Goal: Task Accomplishment & Management: Manage account settings

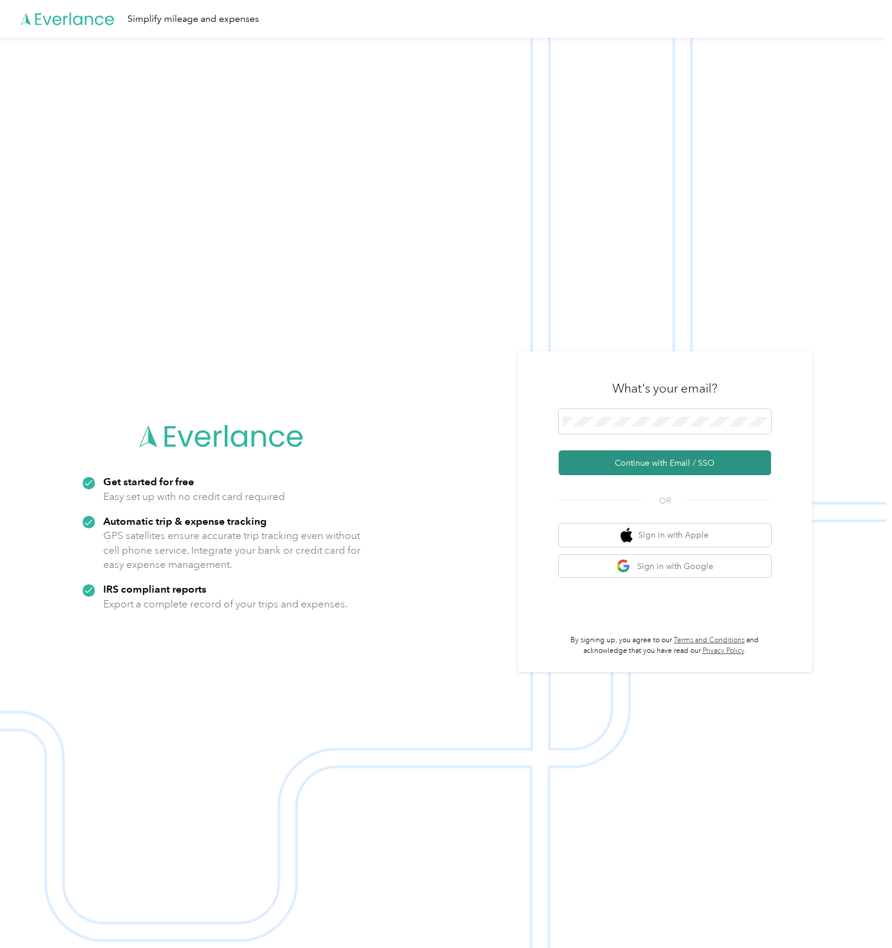
click at [689, 467] on button "Continue with Email / SSO" at bounding box center [665, 462] width 212 height 25
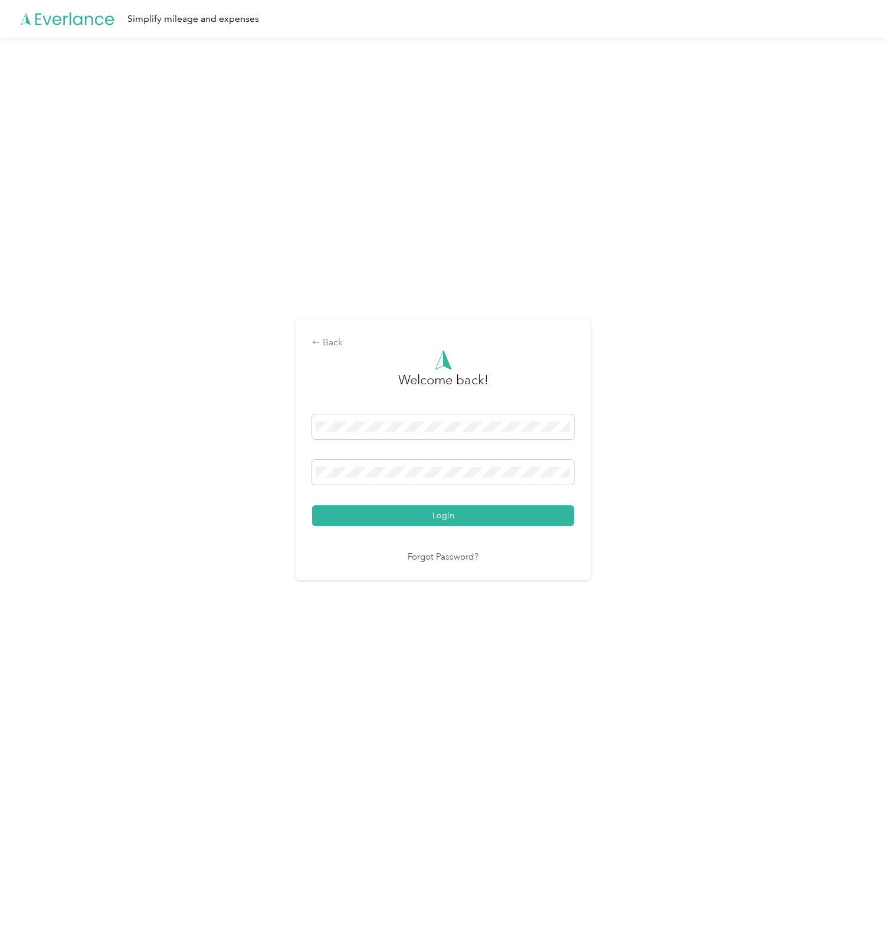
click at [393, 522] on button "Login" at bounding box center [443, 515] width 262 height 21
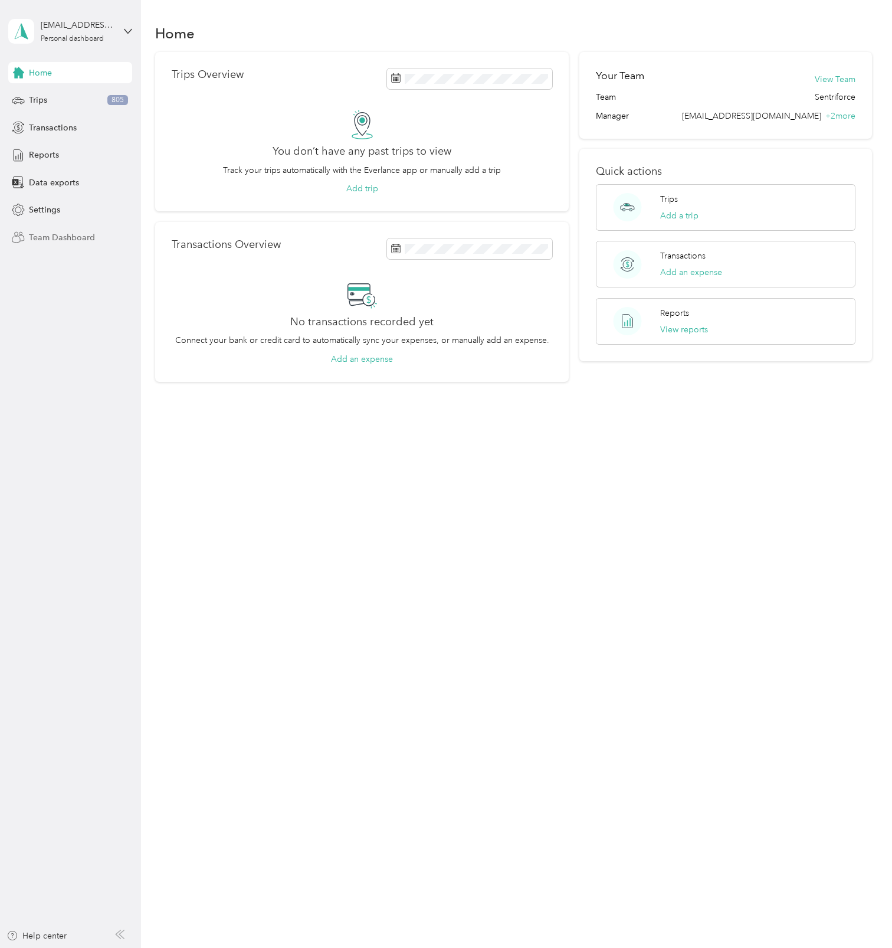
click at [51, 238] on span "Team Dashboard" at bounding box center [62, 237] width 66 height 12
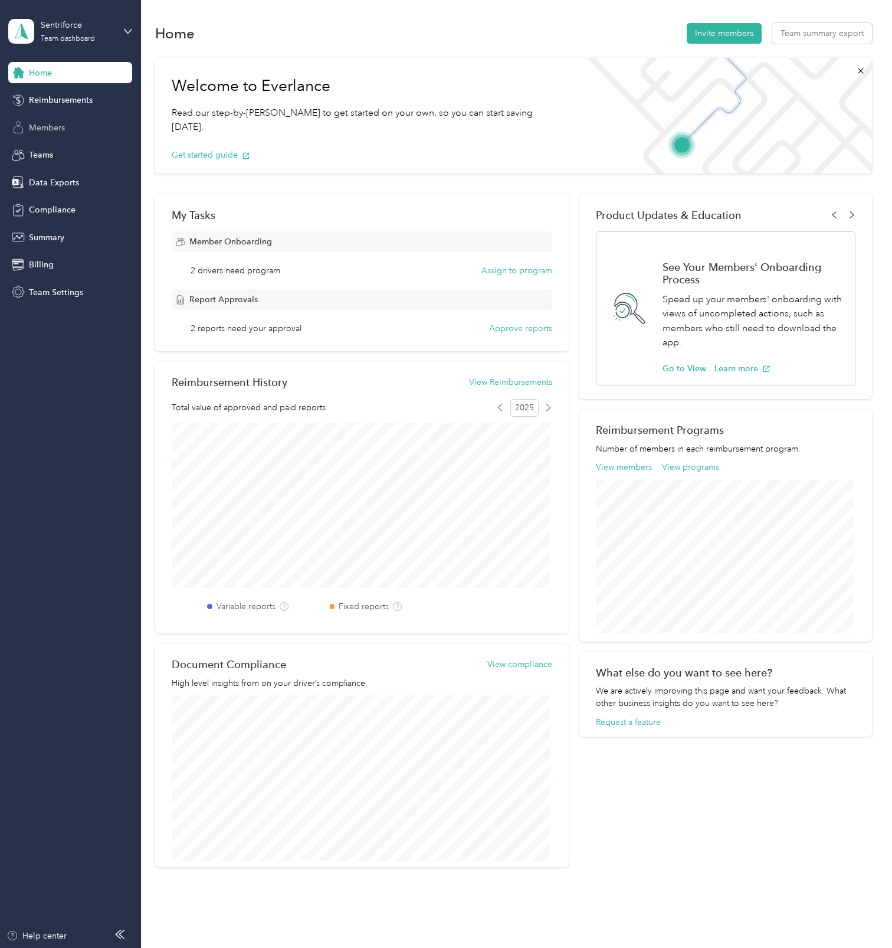
click at [31, 132] on span "Members" at bounding box center [47, 128] width 36 height 12
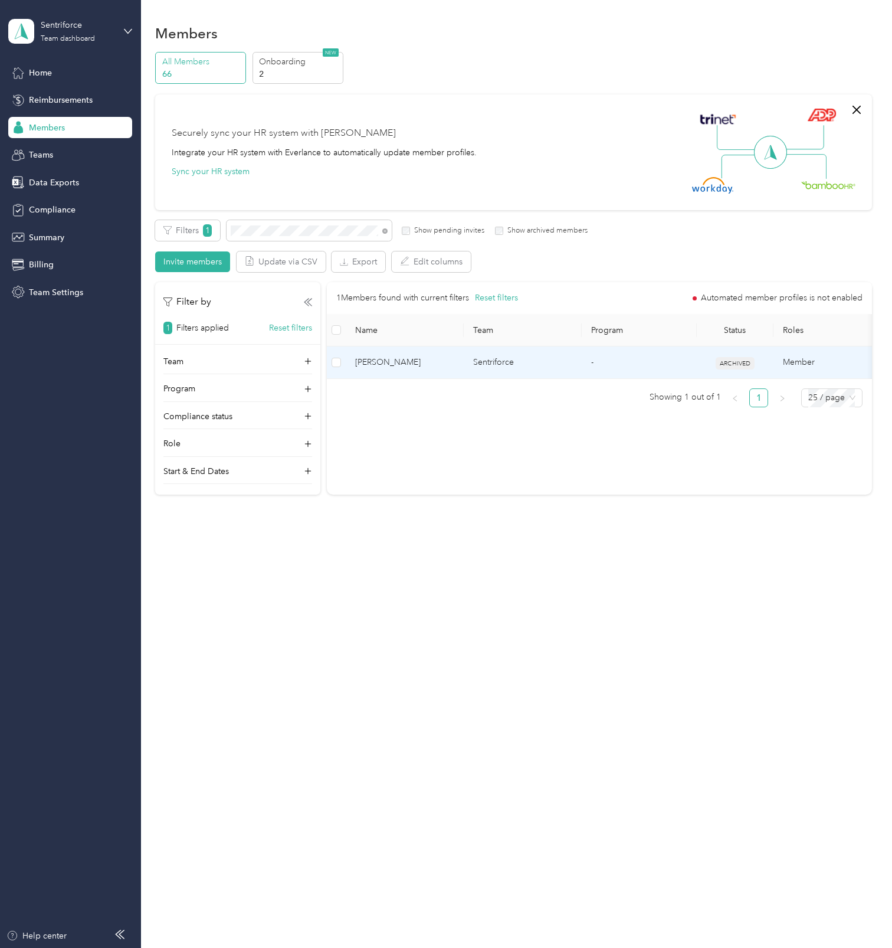
click at [413, 365] on span "[PERSON_NAME]" at bounding box center [404, 362] width 99 height 13
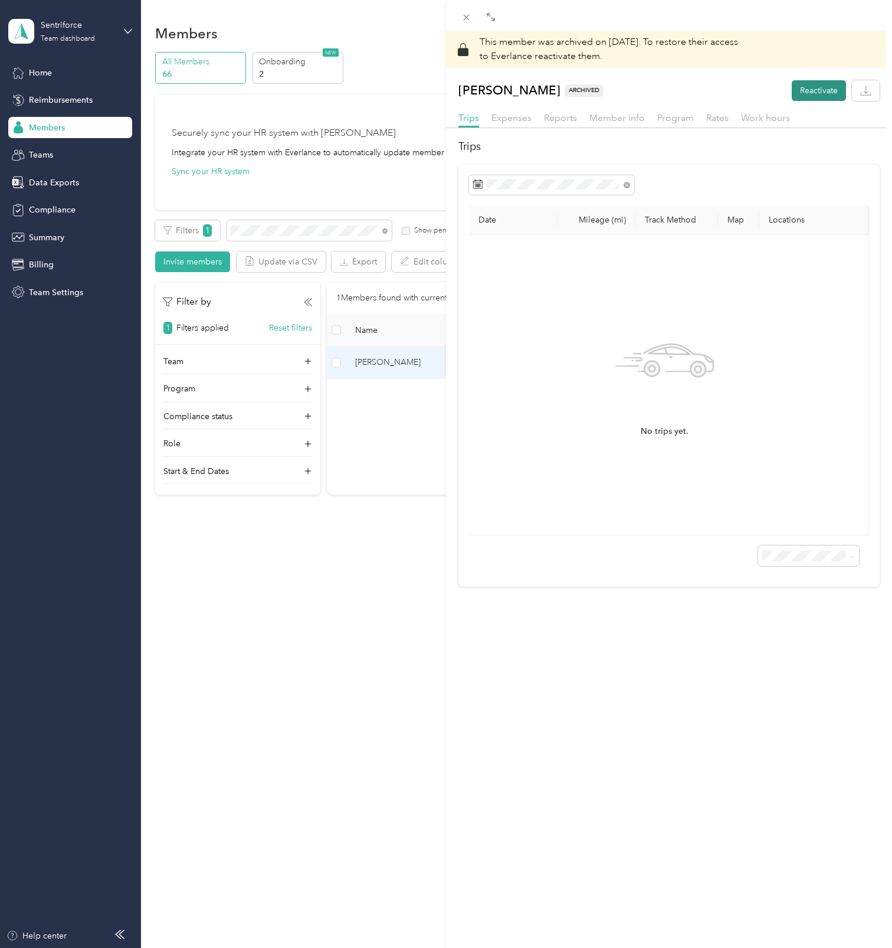
click at [805, 87] on button "Reactivate" at bounding box center [819, 90] width 54 height 21
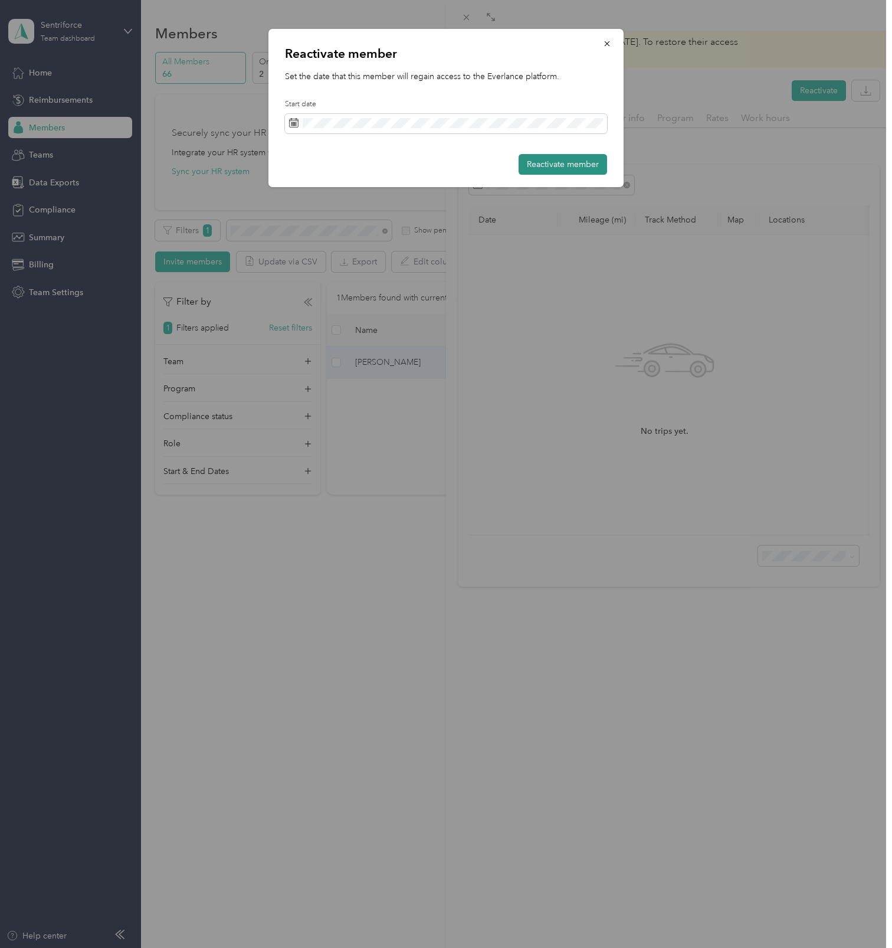
click at [555, 164] on button "Reactivate member" at bounding box center [563, 164] width 89 height 21
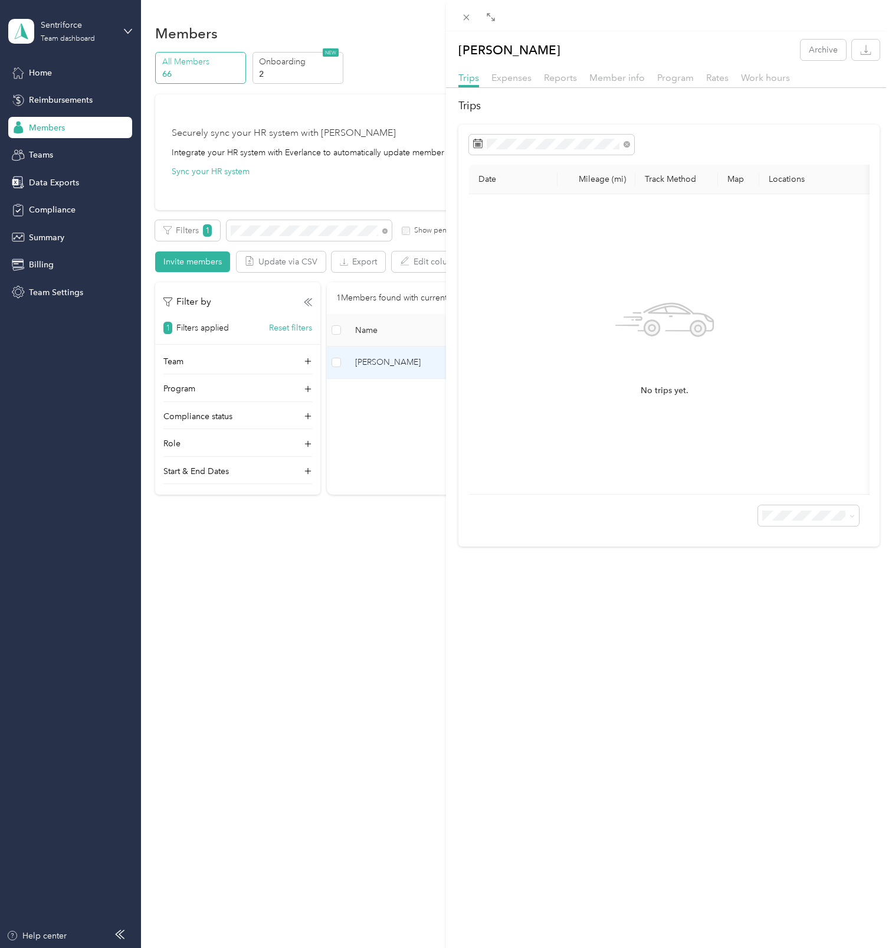
click at [393, 568] on div "[PERSON_NAME] Archive Trips Expenses Reports Member info Program Rates Work hou…" at bounding box center [446, 474] width 892 height 948
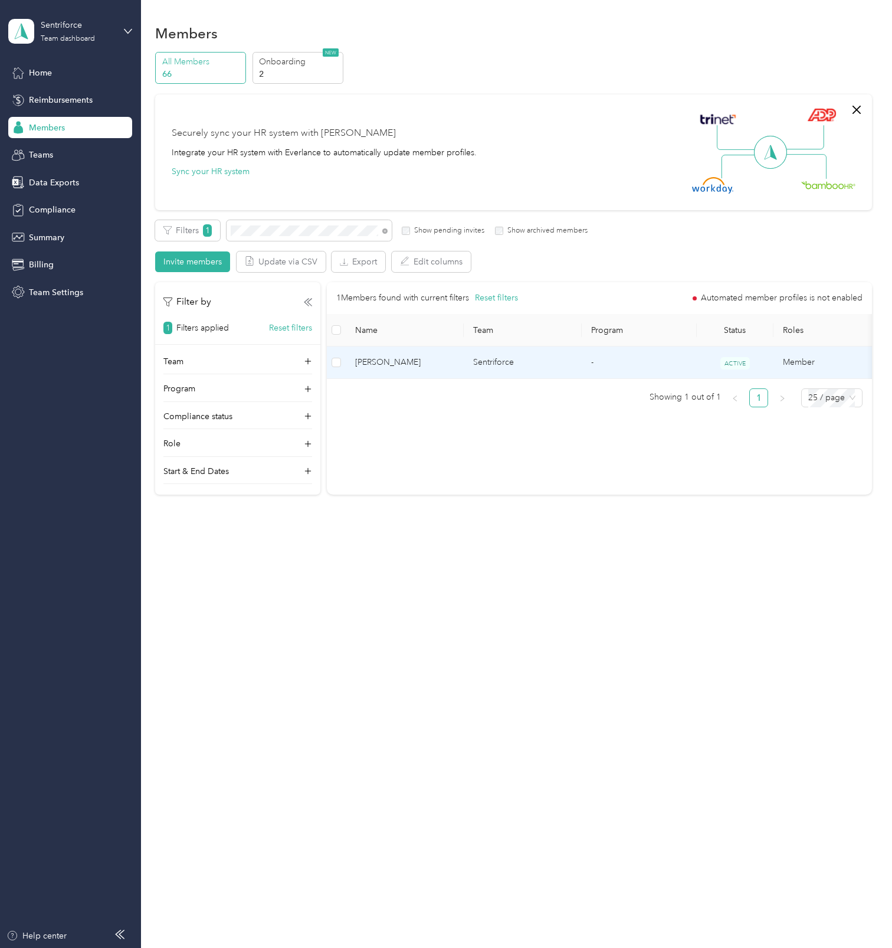
click at [393, 358] on span "[PERSON_NAME]" at bounding box center [404, 362] width 99 height 13
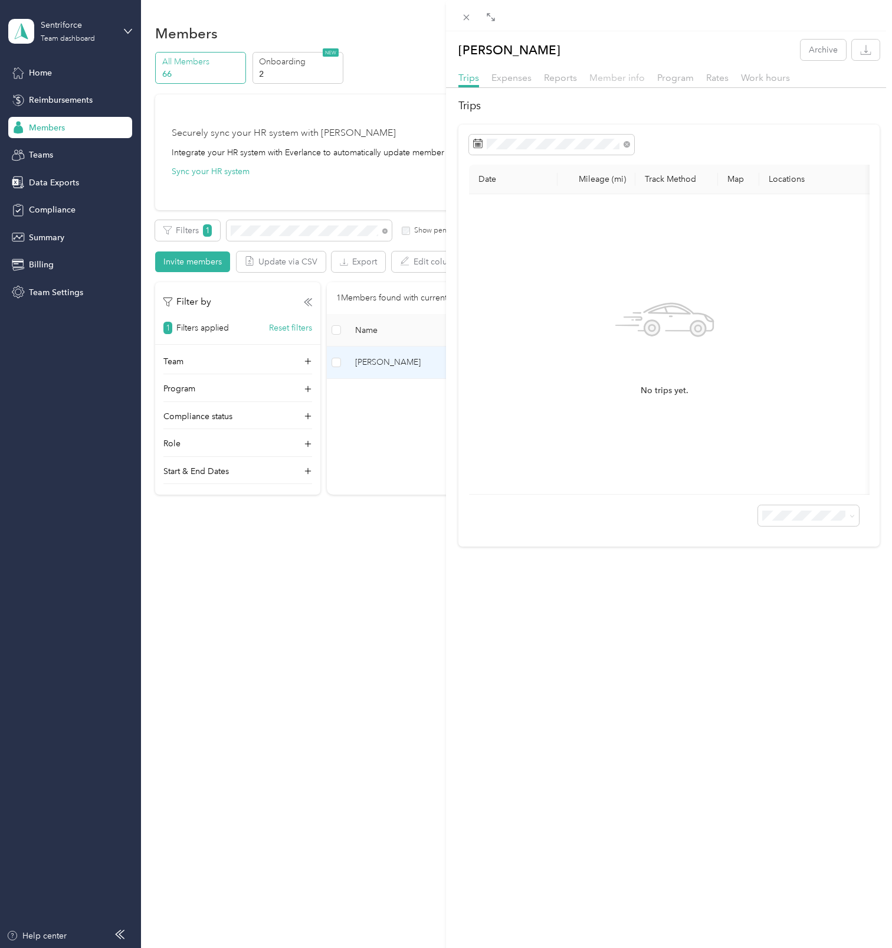
click at [625, 82] on span "Member info" at bounding box center [617, 77] width 55 height 11
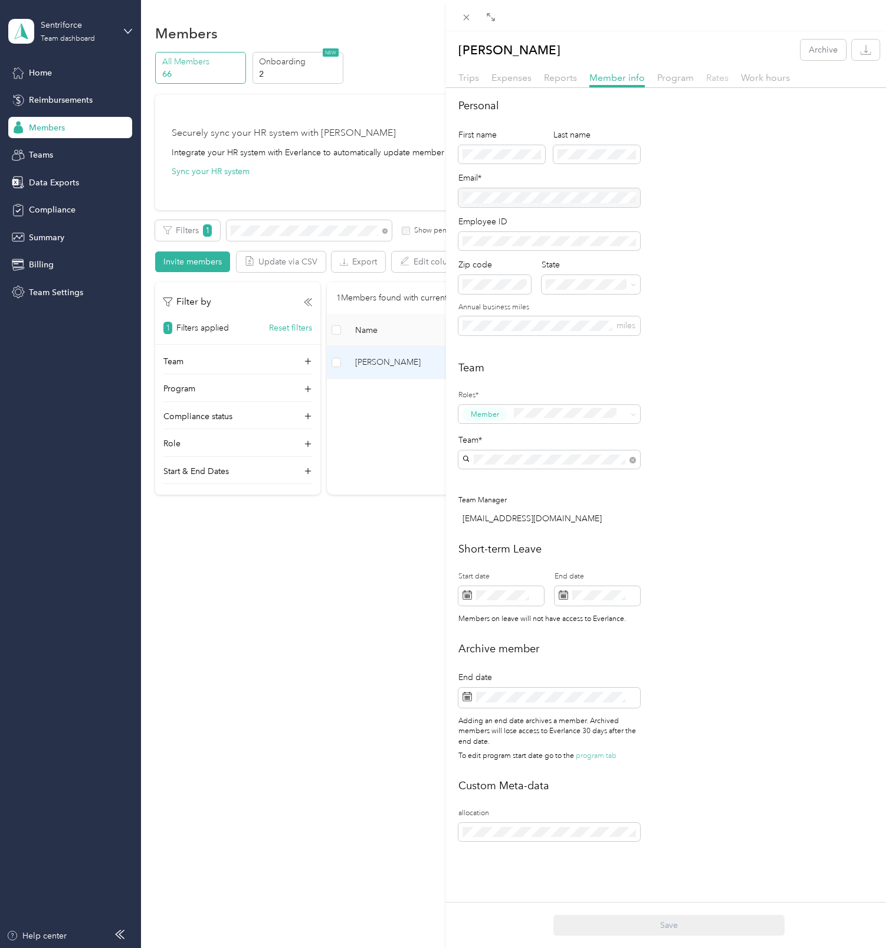
click at [717, 75] on span "Rates" at bounding box center [718, 77] width 22 height 11
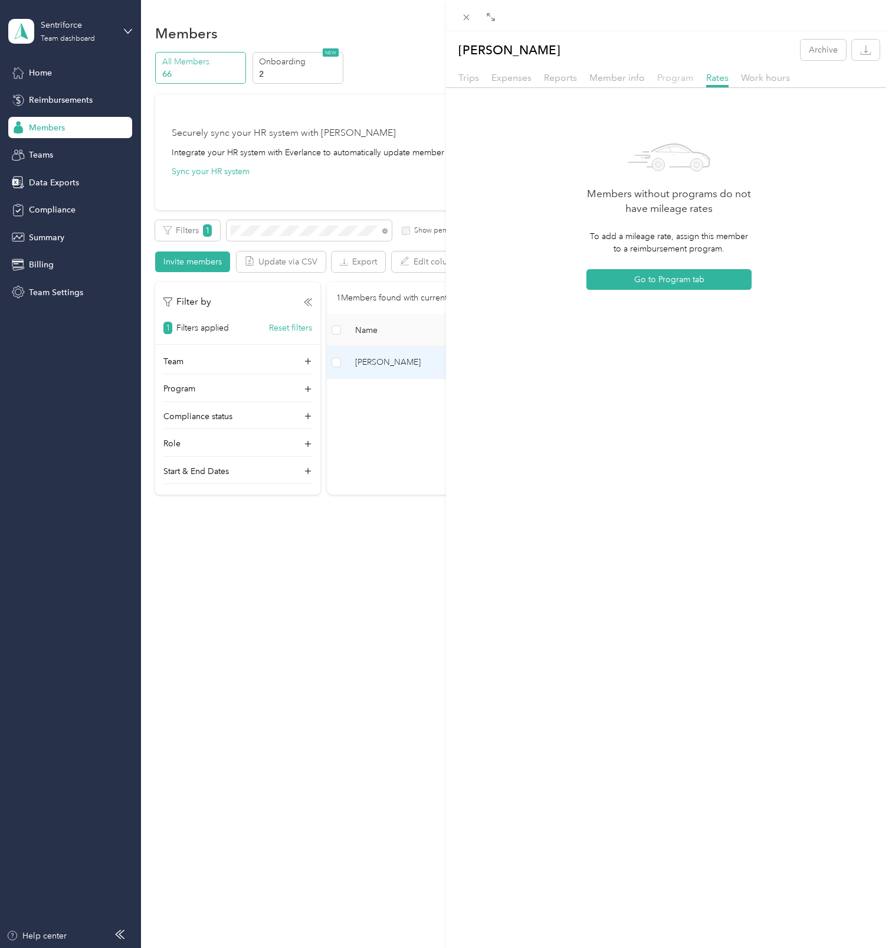
click at [672, 74] on span "Program" at bounding box center [676, 77] width 37 height 11
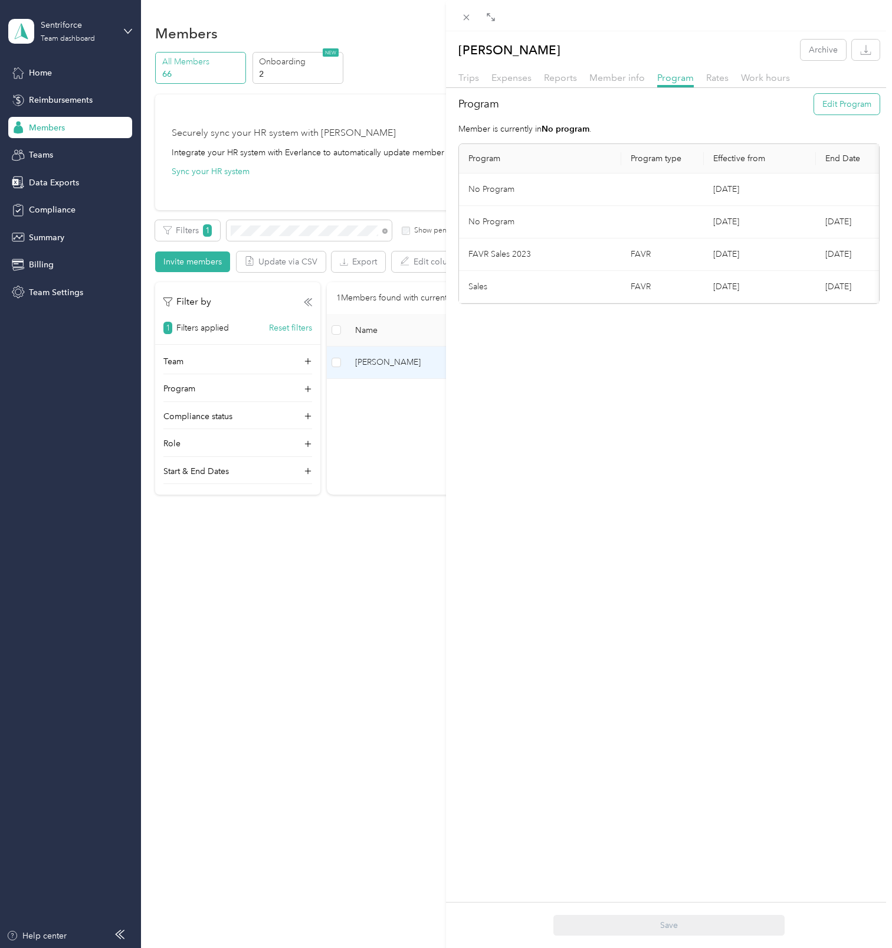
click at [829, 107] on button "Edit Program" at bounding box center [848, 104] width 66 height 21
click at [562, 284] on ol "CPM Programs CPM (CPM) FAVR Programs FAVR Sales 2024 (FAVR) FAVR Management 202…" at bounding box center [540, 275] width 143 height 145
click at [544, 282] on li "FAVR Sales 2024 (FAVR)" at bounding box center [540, 279] width 143 height 21
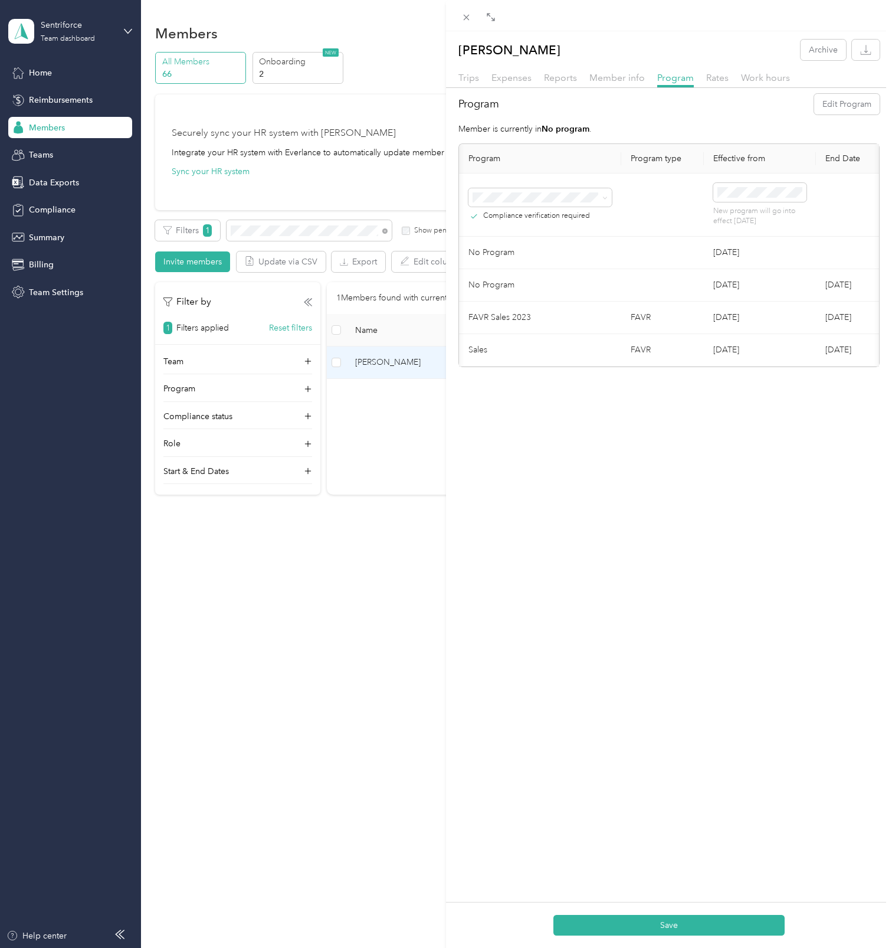
scroll to position [0, 131]
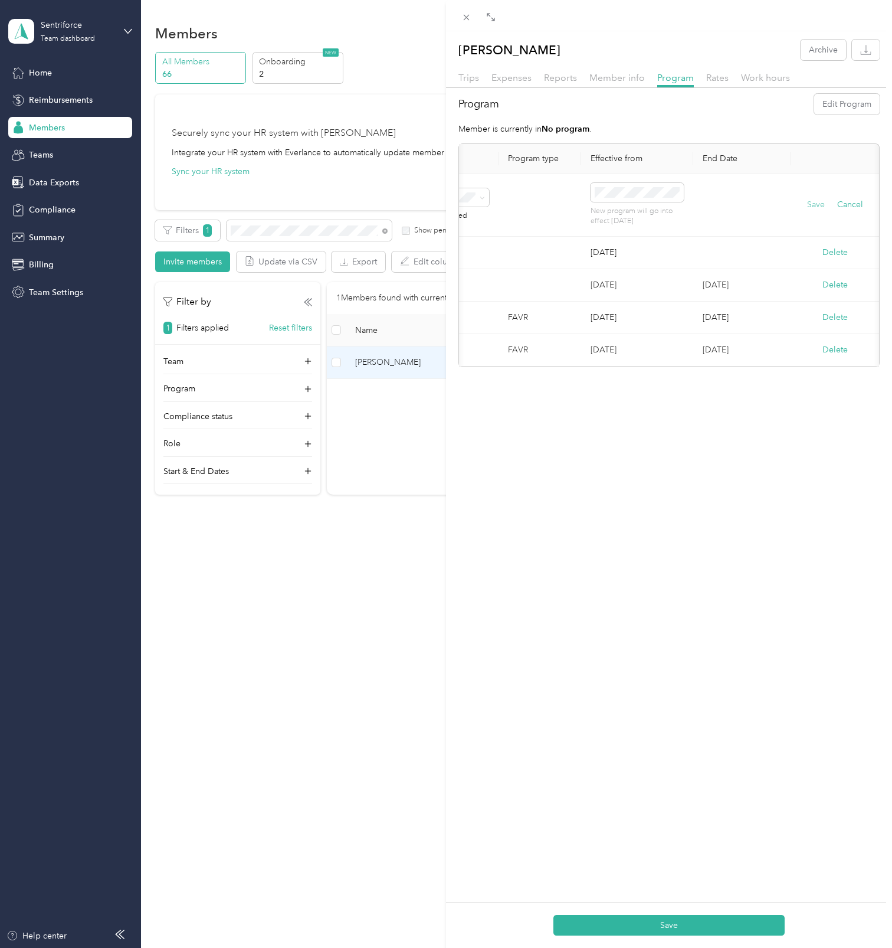
click at [807, 204] on button "Save" at bounding box center [816, 204] width 18 height 13
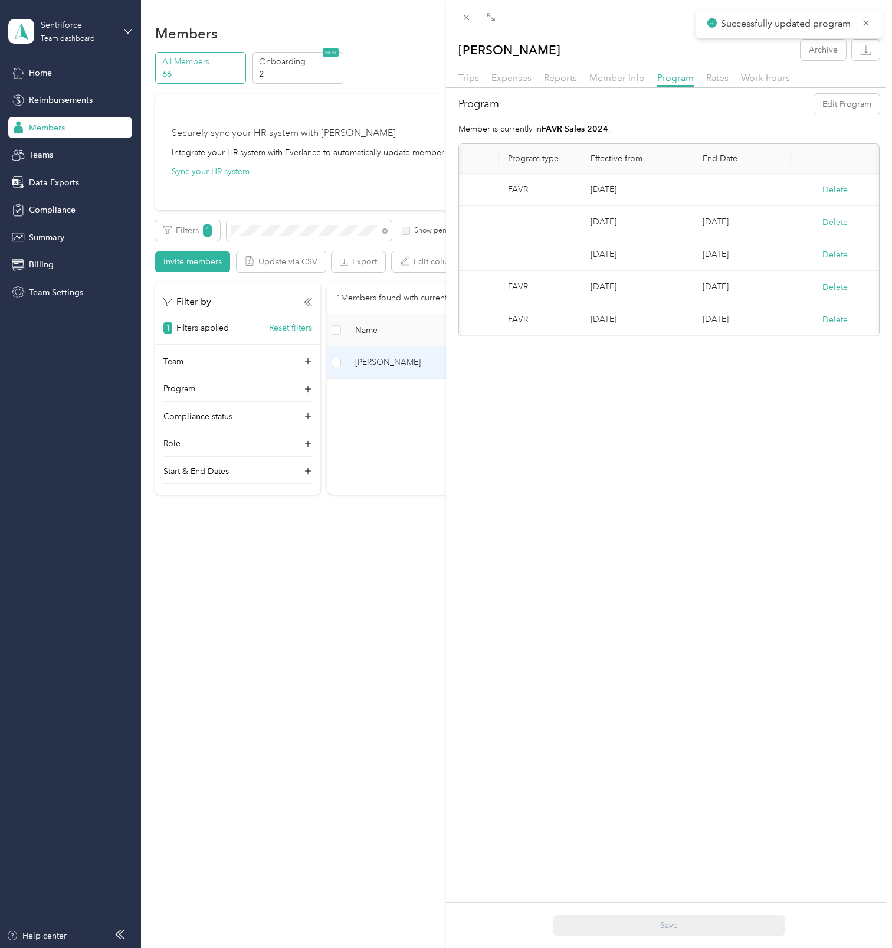
scroll to position [0, 0]
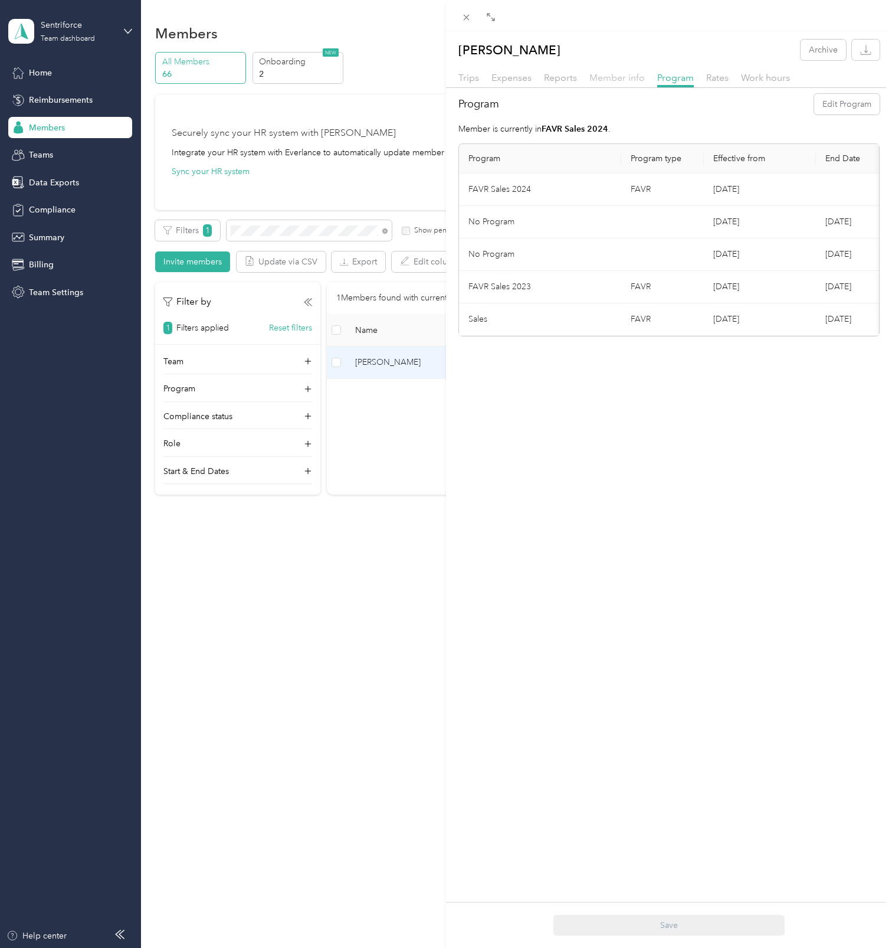
click at [611, 79] on span "Member info" at bounding box center [617, 77] width 55 height 11
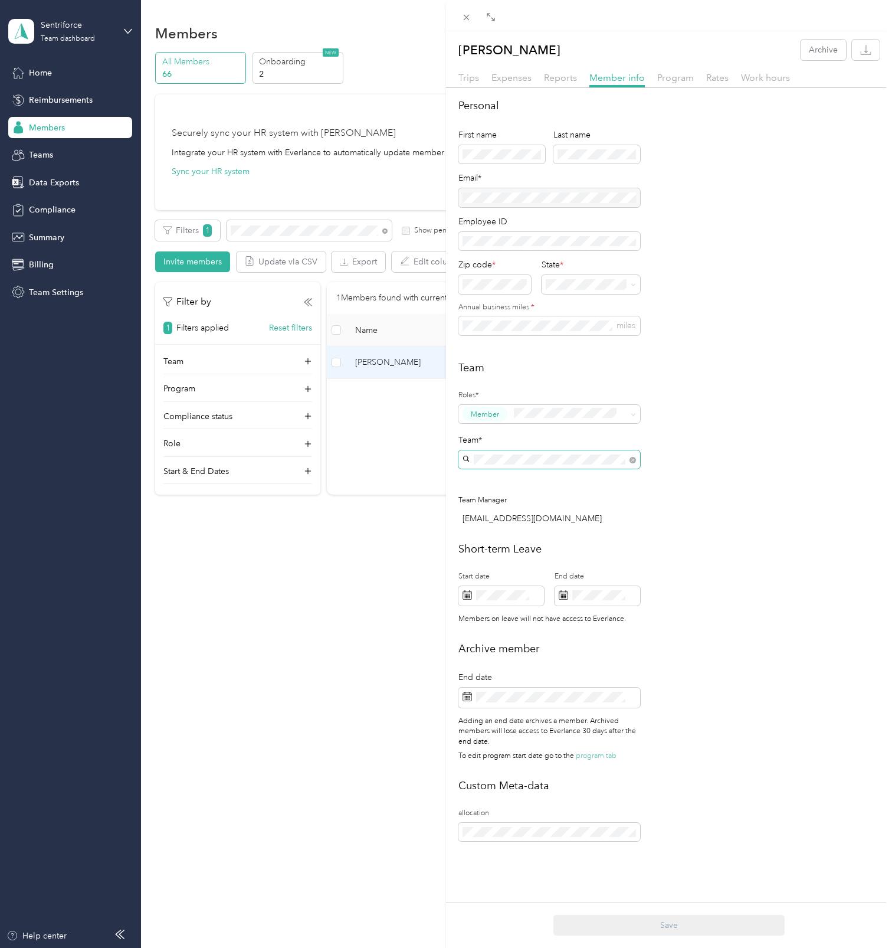
click at [562, 465] on span at bounding box center [550, 459] width 182 height 19
click at [553, 613] on div "[PERSON_NAME] Teams [PERSON_NAME]" at bounding box center [549, 617] width 165 height 27
click at [740, 535] on div "Personal First name Last name Email* Employee ID Zip code * State * Annual busi…" at bounding box center [669, 492] width 446 height 789
click at [685, 923] on button "Save" at bounding box center [669, 925] width 231 height 21
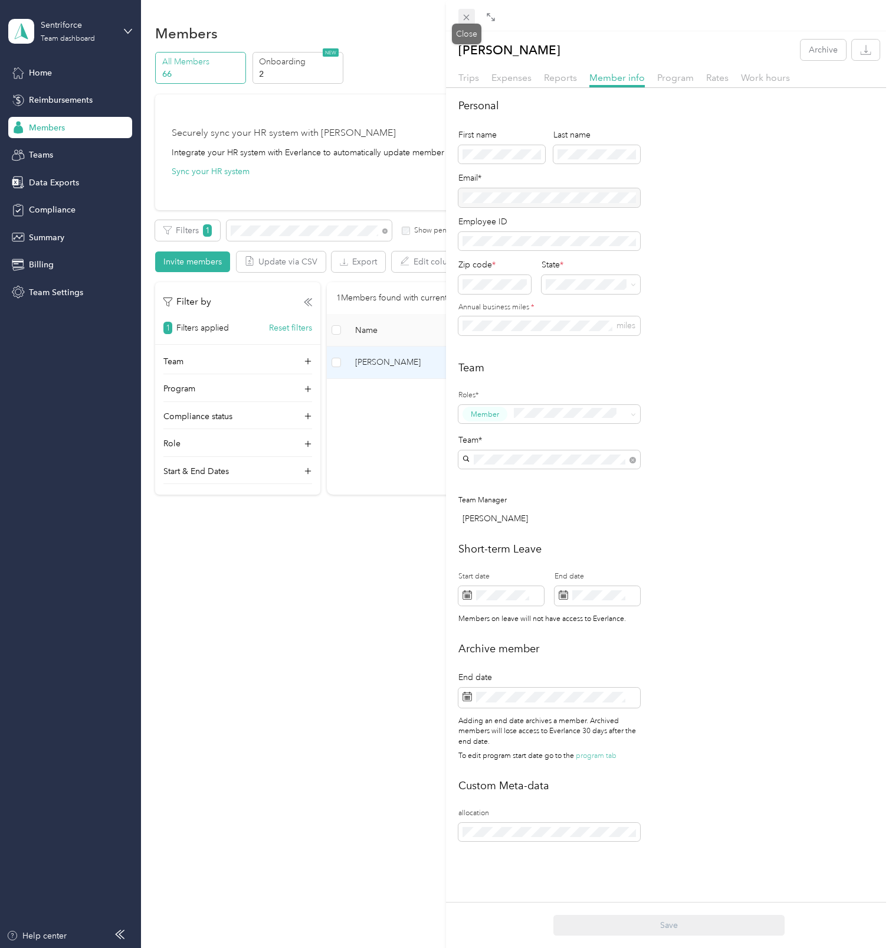
click at [467, 15] on icon at bounding box center [467, 17] width 10 height 10
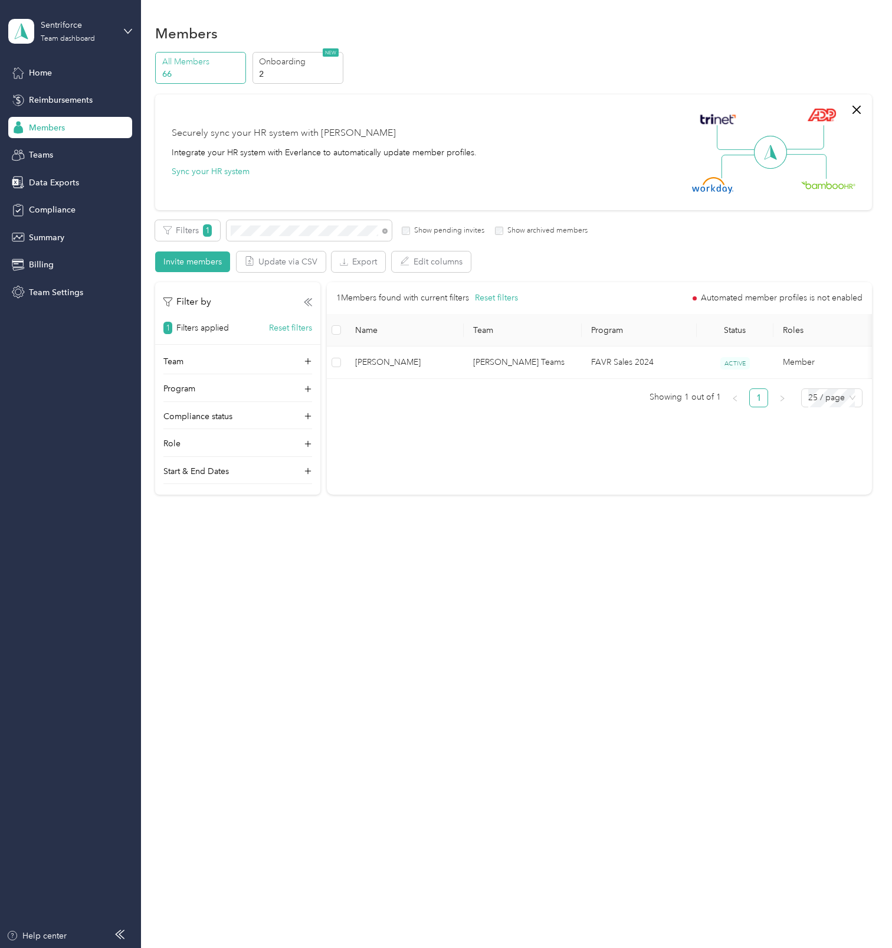
click at [817, 41] on div "Members" at bounding box center [513, 33] width 717 height 25
click at [35, 74] on span "Home" at bounding box center [40, 73] width 23 height 12
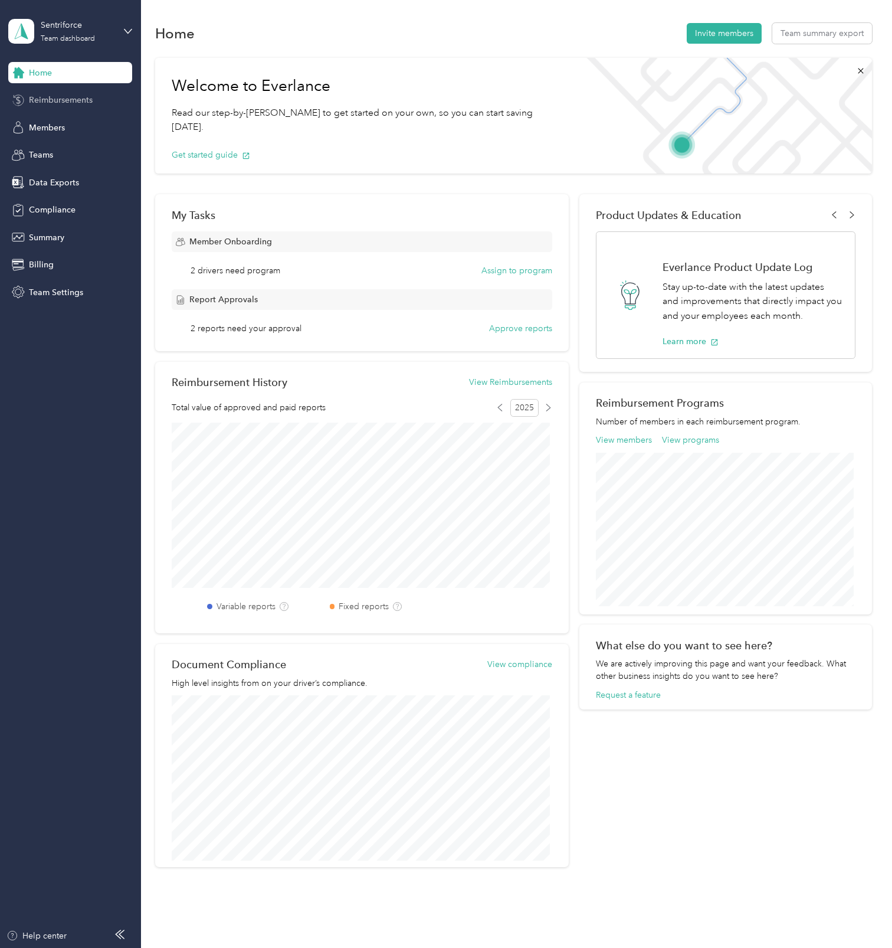
click at [42, 104] on span "Reimbursements" at bounding box center [61, 100] width 64 height 12
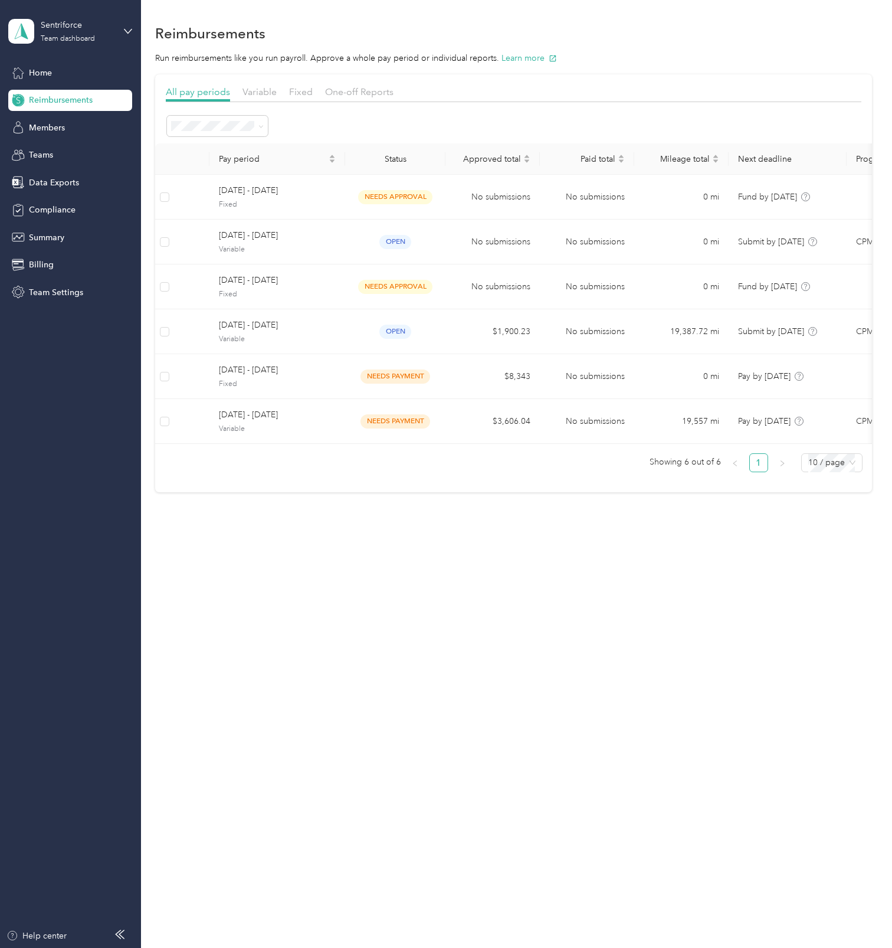
click at [266, 97] on div "Variable" at bounding box center [260, 92] width 34 height 15
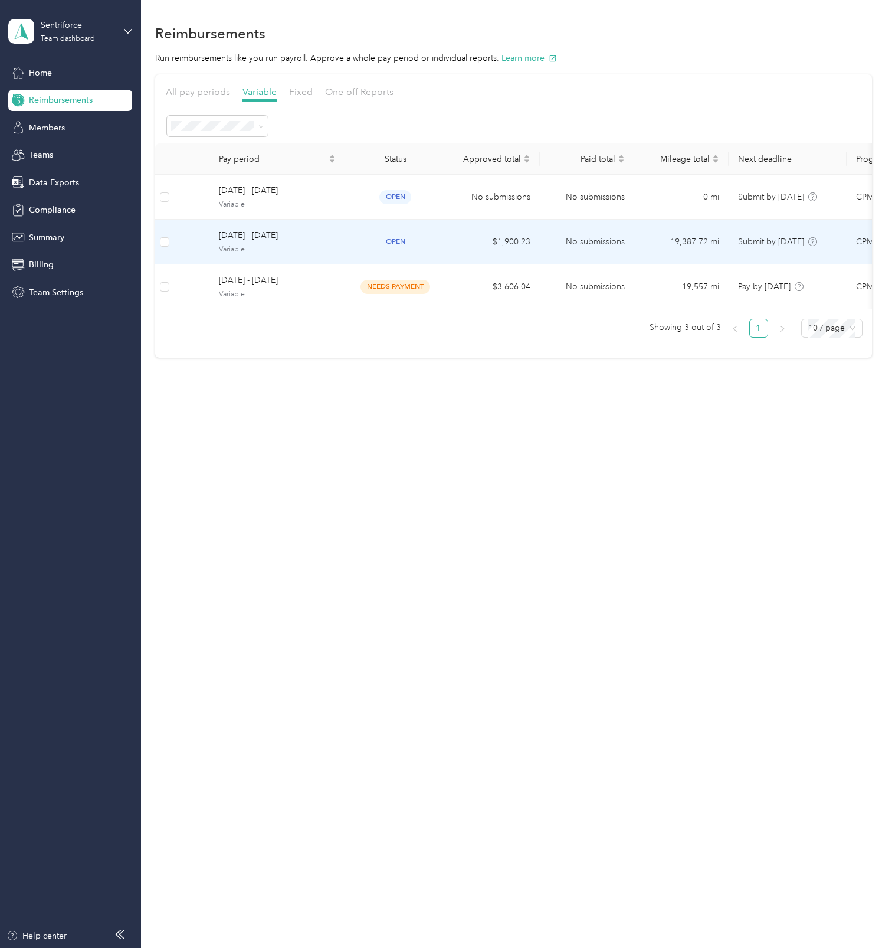
click at [501, 242] on td "$1,900.23" at bounding box center [493, 242] width 94 height 45
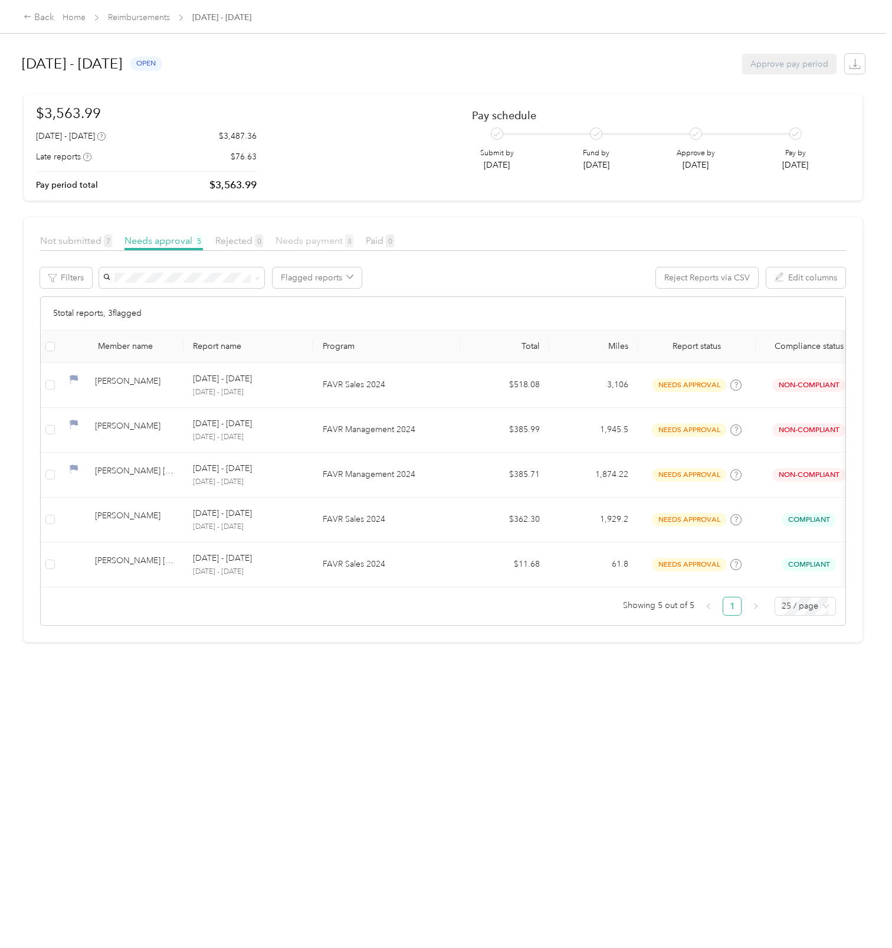
click at [332, 244] on span "Needs payment 8" at bounding box center [315, 240] width 78 height 11
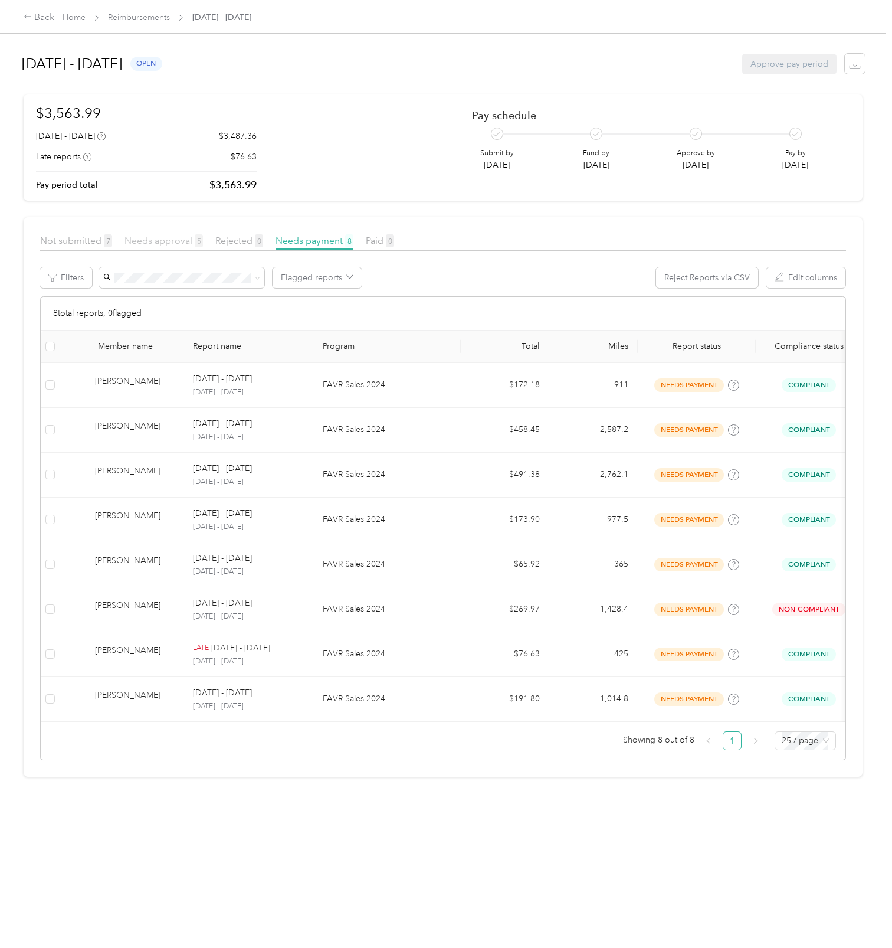
click at [172, 240] on span "Needs approval 5" at bounding box center [164, 240] width 79 height 11
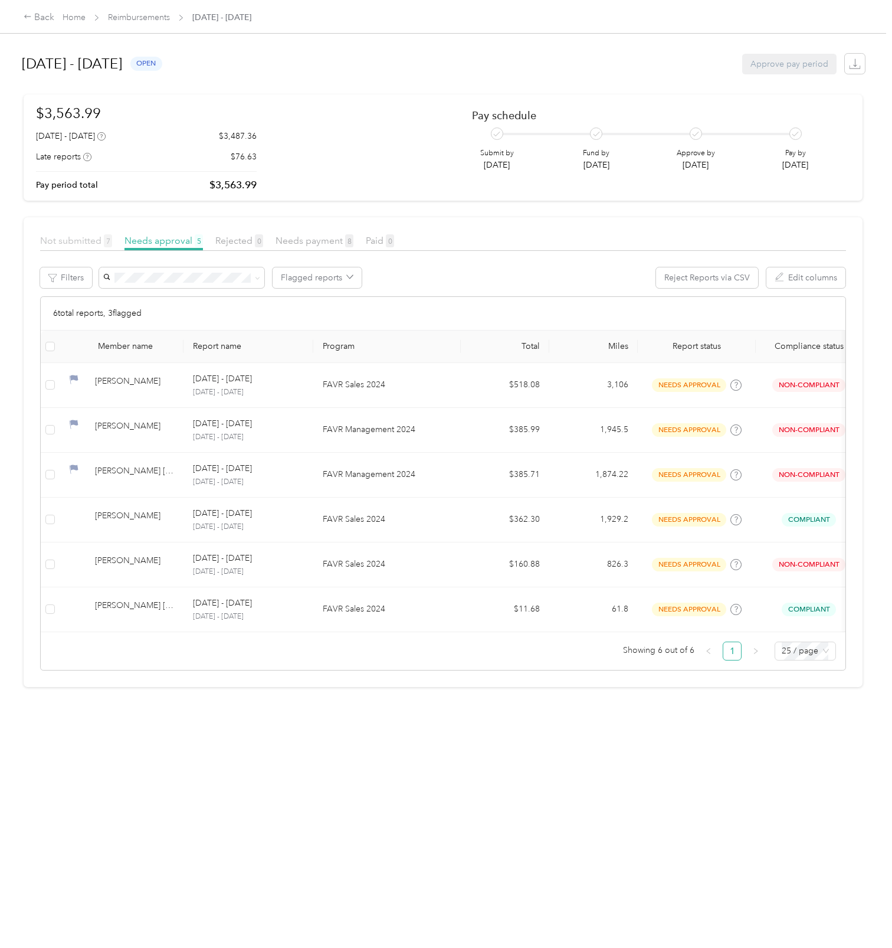
click at [96, 237] on span "Not submitted 7" at bounding box center [76, 240] width 72 height 11
